Goal: Transaction & Acquisition: Purchase product/service

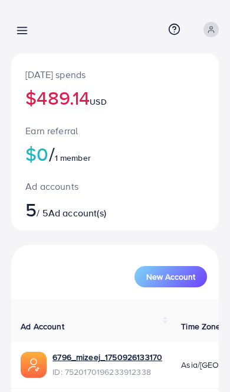
click at [20, 26] on icon at bounding box center [22, 30] width 12 height 12
click at [25, 30] on icon at bounding box center [22, 30] width 12 height 12
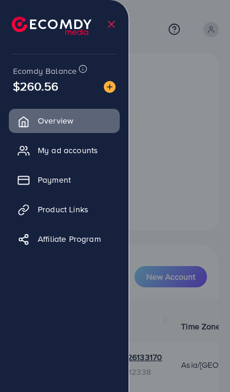
click at [175, 331] on div at bounding box center [115, 235] width 230 height 470
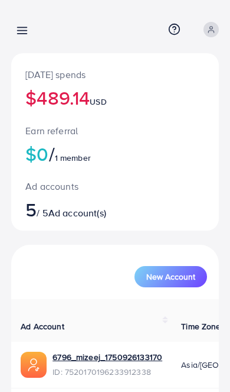
click at [27, 25] on icon at bounding box center [22, 30] width 12 height 12
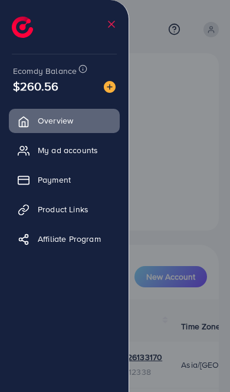
click at [51, 178] on span "Payment" at bounding box center [54, 180] width 33 height 12
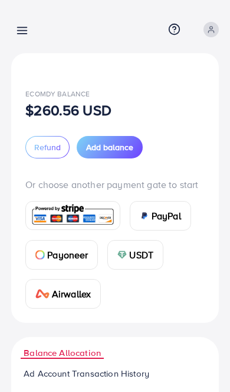
click at [109, 149] on span "Add balance" at bounding box center [109, 147] width 47 height 12
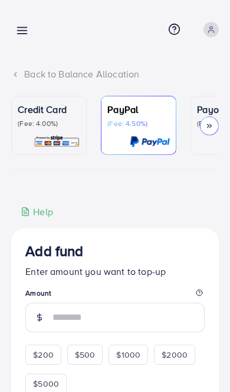
click at [51, 119] on p "(Fee: 4.00%)" at bounding box center [49, 123] width 63 height 9
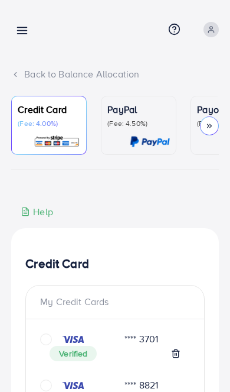
click at [19, 30] on icon at bounding box center [22, 30] width 12 height 12
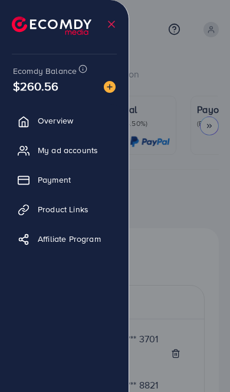
click at [185, 283] on div at bounding box center [115, 235] width 230 height 470
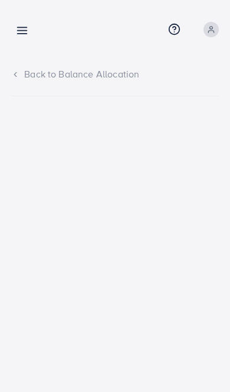
click at [20, 19] on div "Add fund Help Center Contact Support Term and policy About Us Profile Log out" at bounding box center [115, 29] width 208 height 31
click at [27, 28] on line at bounding box center [22, 28] width 9 height 0
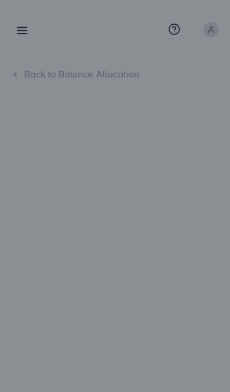
click at [195, 298] on div at bounding box center [115, 235] width 230 height 470
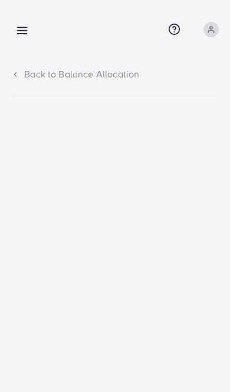
click at [23, 30] on icon at bounding box center [22, 30] width 12 height 12
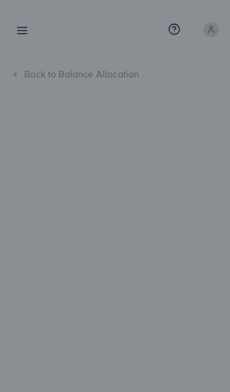
click at [21, 19] on div at bounding box center [115, 235] width 230 height 470
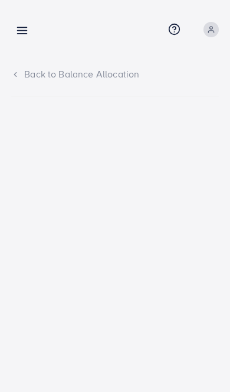
click at [22, 24] on link at bounding box center [19, 29] width 17 height 15
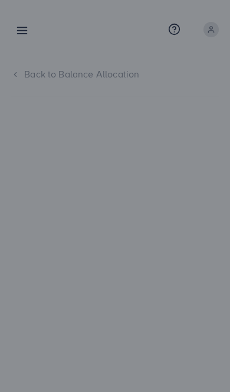
click at [196, 287] on div at bounding box center [115, 235] width 230 height 470
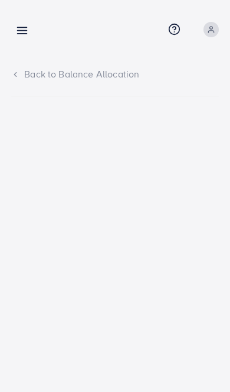
click at [22, 27] on icon at bounding box center [22, 30] width 12 height 12
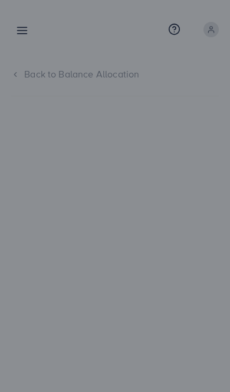
click at [22, 23] on div at bounding box center [115, 235] width 230 height 470
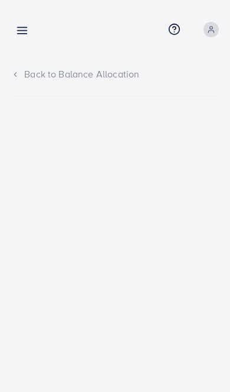
click at [22, 30] on icon at bounding box center [22, 30] width 12 height 12
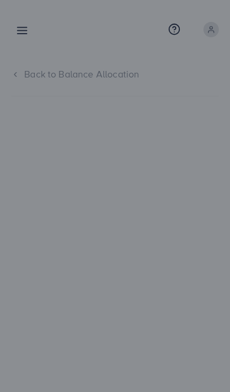
click at [19, 23] on div at bounding box center [115, 235] width 230 height 470
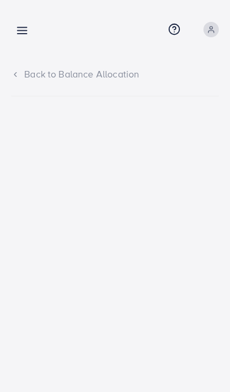
click at [24, 32] on icon at bounding box center [22, 30] width 12 height 12
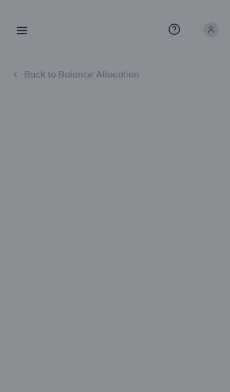
click at [199, 280] on div at bounding box center [115, 235] width 230 height 470
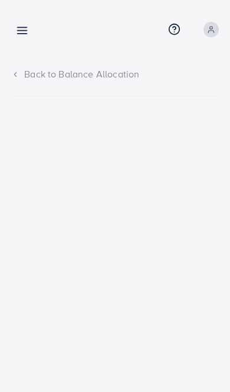
click at [28, 28] on icon at bounding box center [22, 30] width 12 height 12
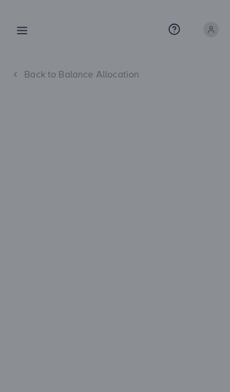
click at [24, 23] on div at bounding box center [115, 235] width 230 height 470
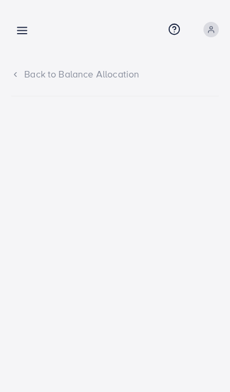
click at [25, 22] on link at bounding box center [19, 29] width 17 height 15
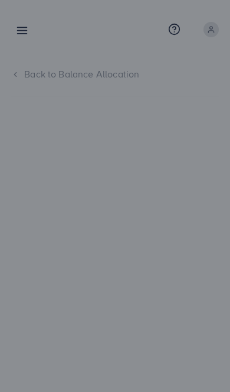
click at [18, 17] on div at bounding box center [115, 235] width 230 height 470
